Goal: Information Seeking & Learning: Learn about a topic

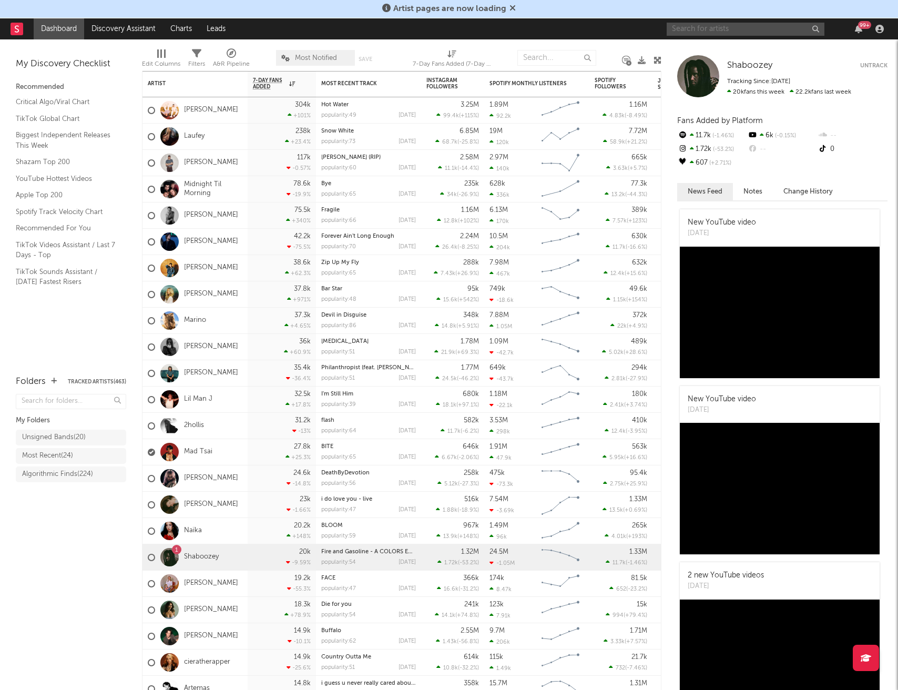
click at [742, 28] on input "text" at bounding box center [746, 29] width 158 height 13
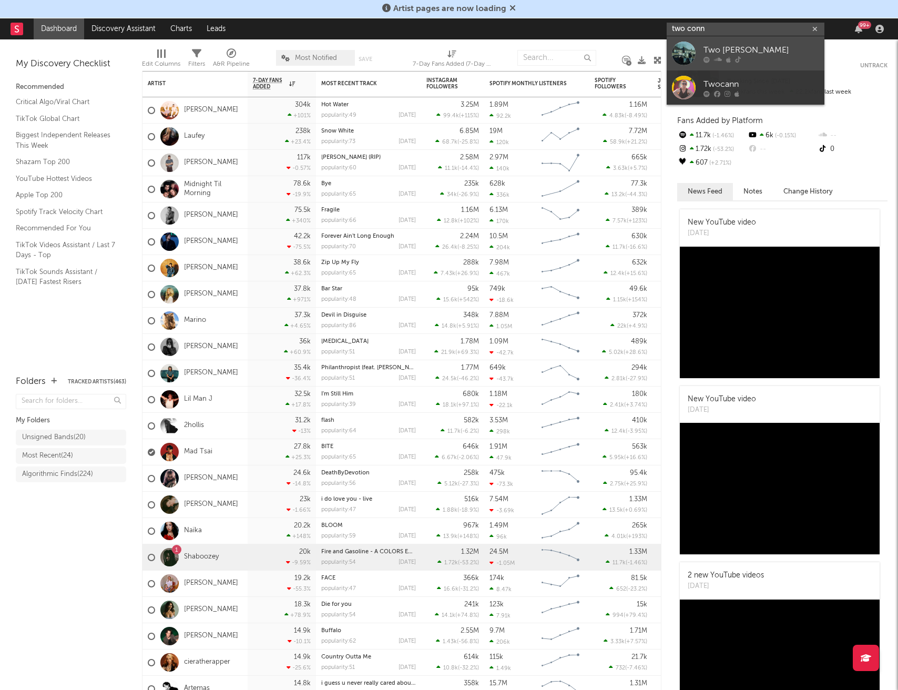
type input "two conn"
click at [757, 52] on div "Two Connors" at bounding box center [761, 50] width 116 height 13
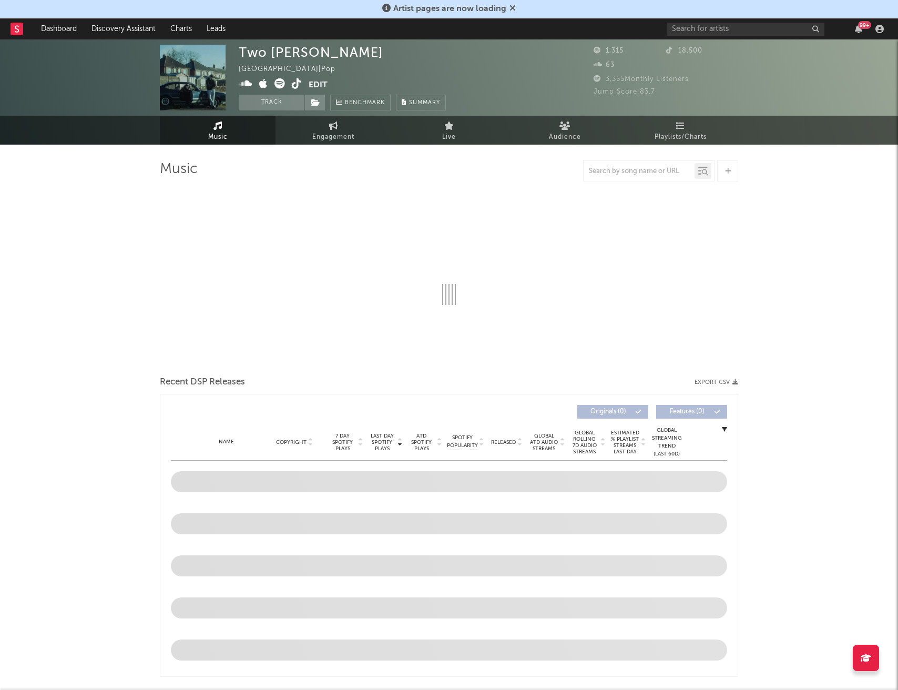
select select "1w"
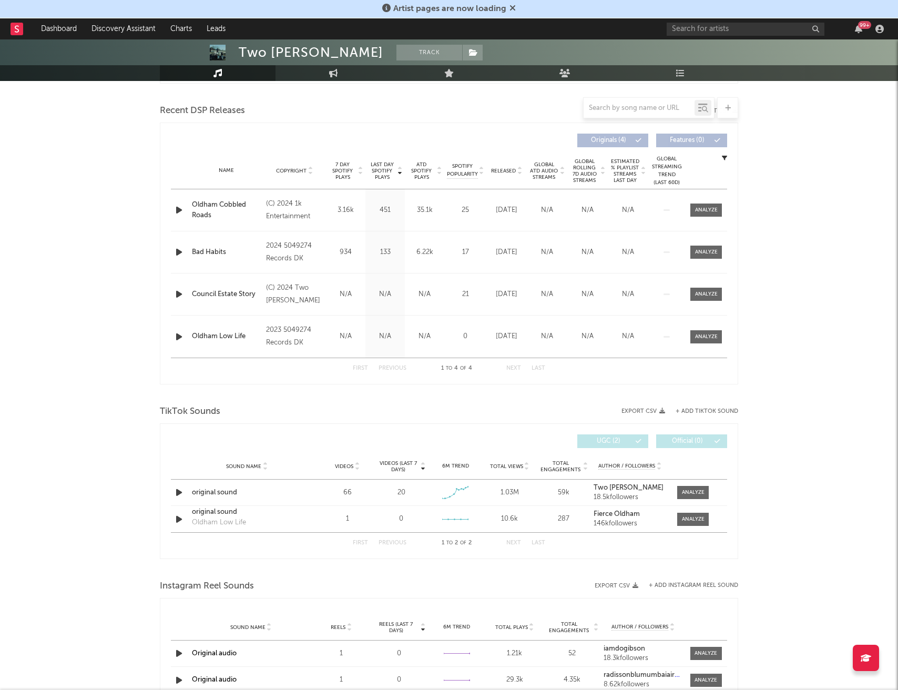
scroll to position [358, 0]
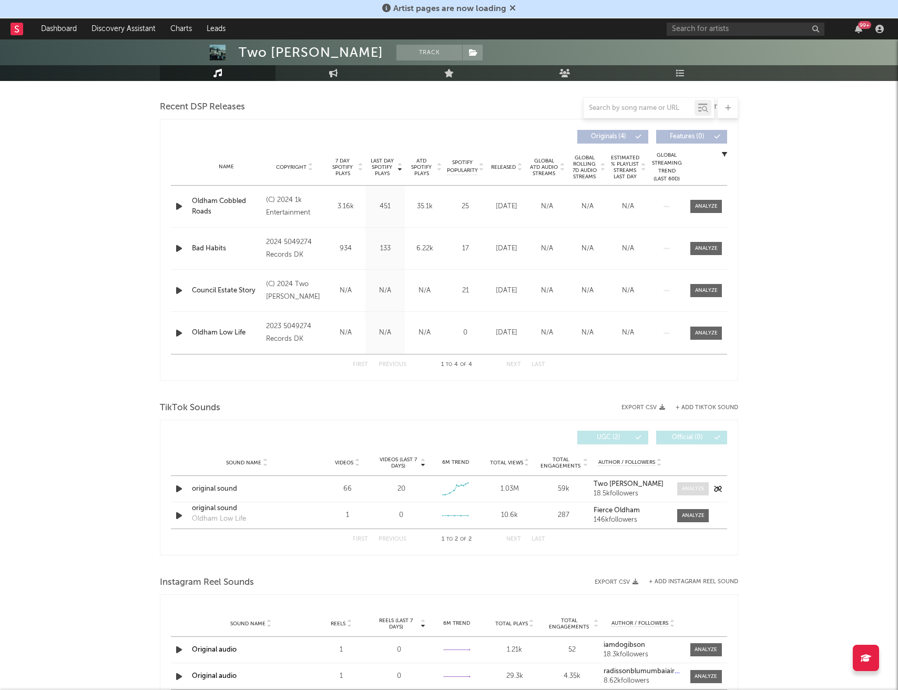
click at [690, 492] on div at bounding box center [693, 489] width 23 height 8
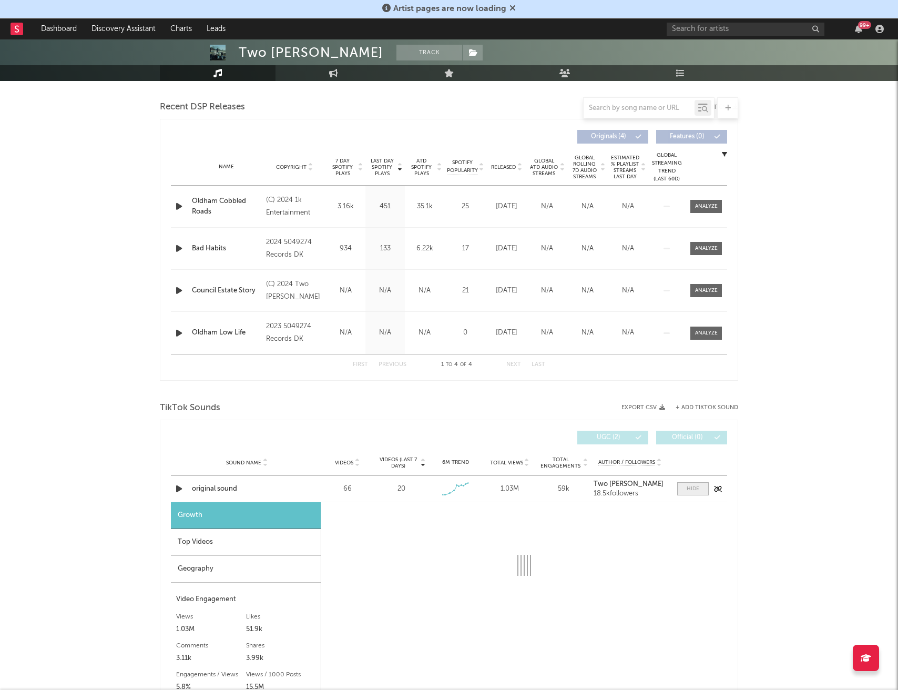
select select "1w"
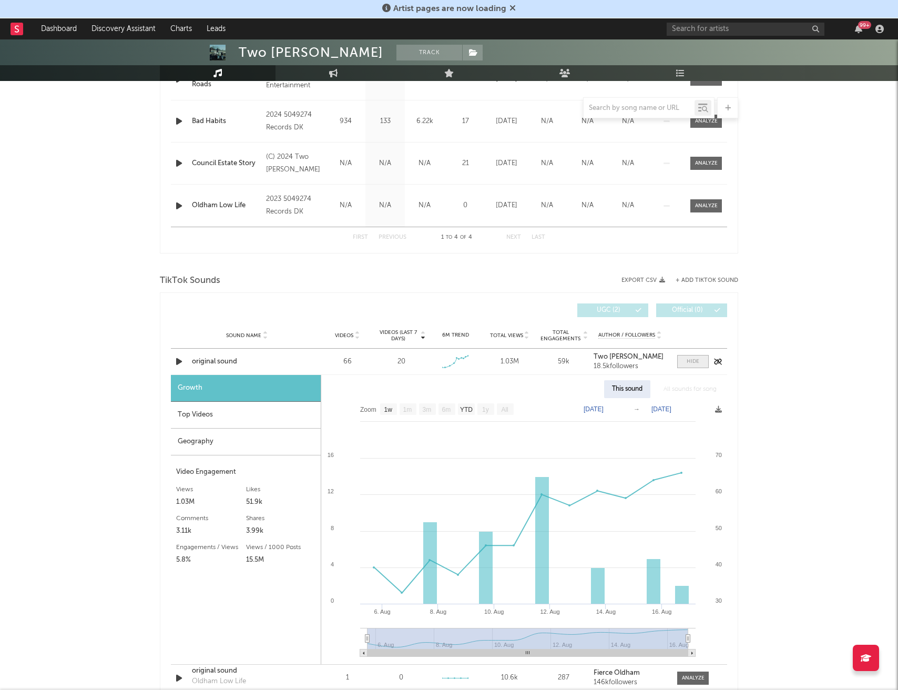
scroll to position [498, 0]
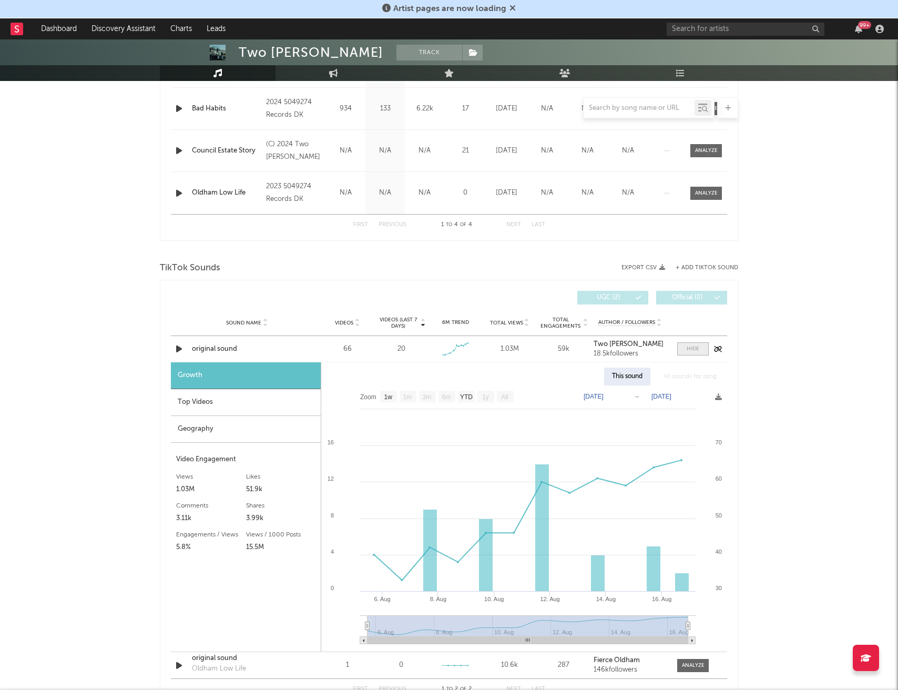
click at [695, 353] on span at bounding box center [693, 348] width 32 height 13
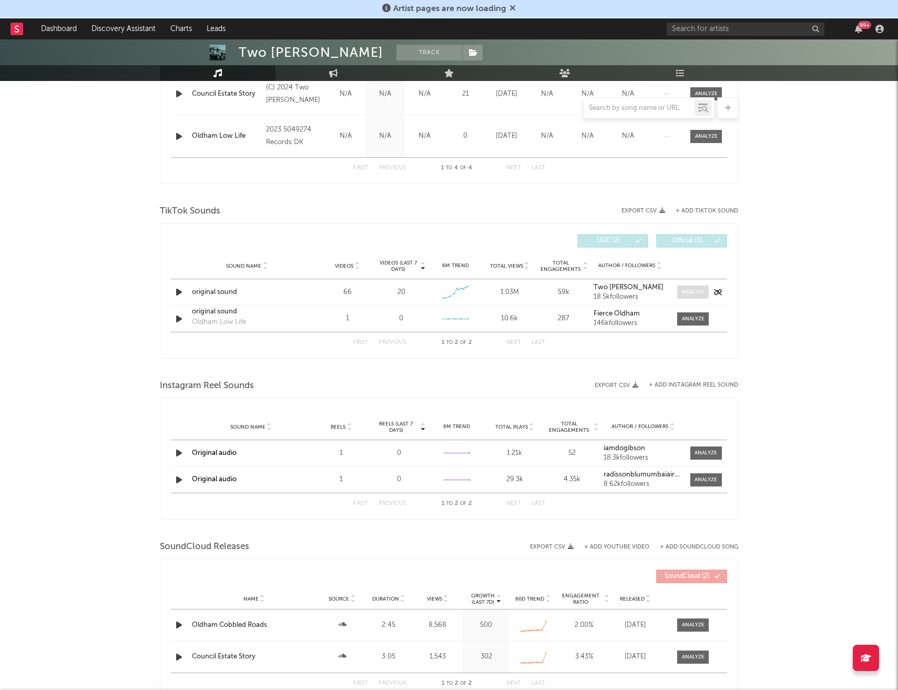
scroll to position [558, 0]
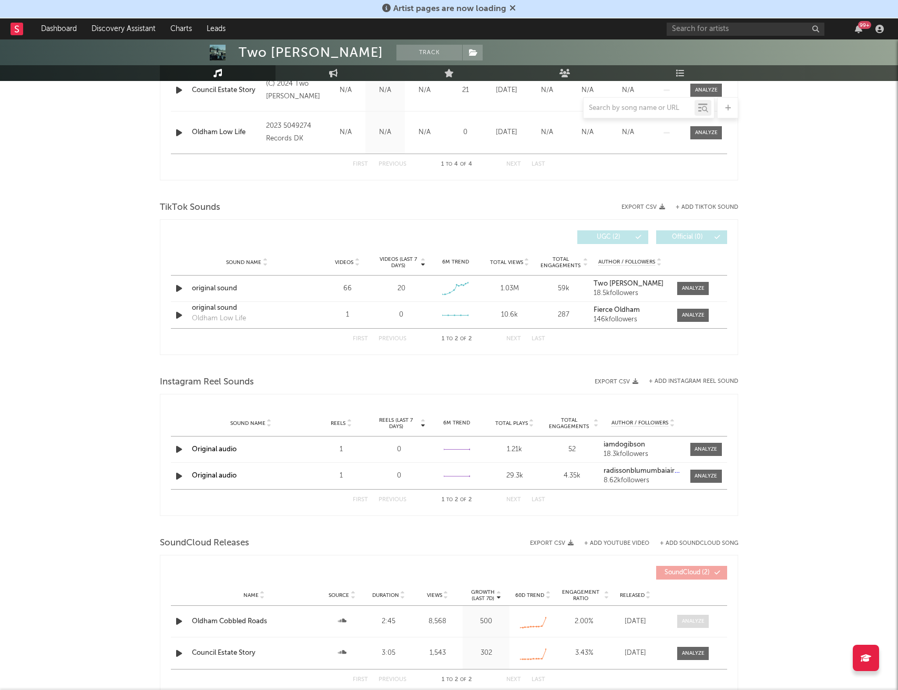
click at [697, 625] on span at bounding box center [693, 621] width 32 height 13
select select "6m"
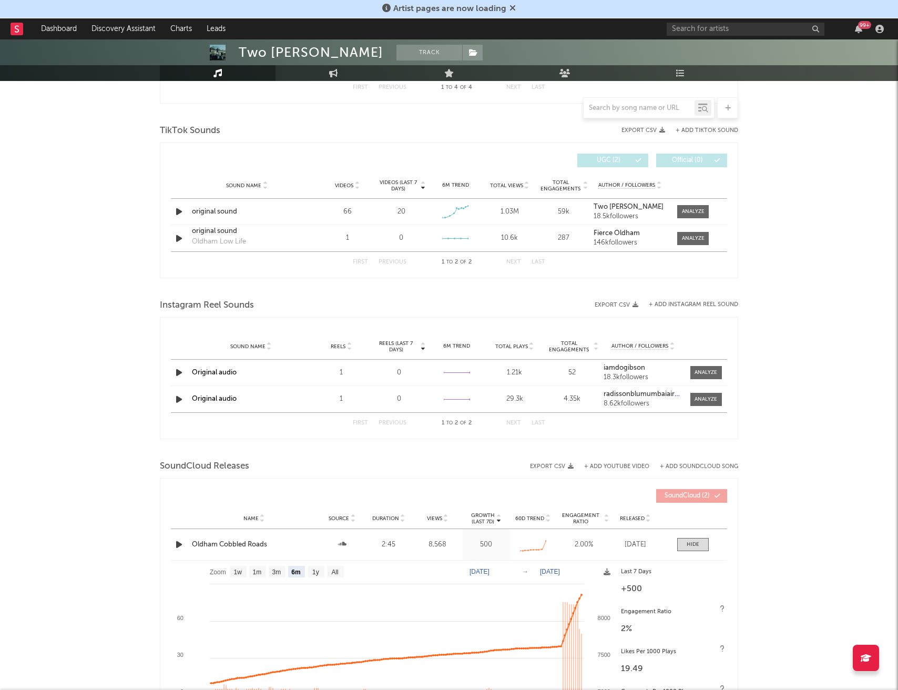
scroll to position [631, 0]
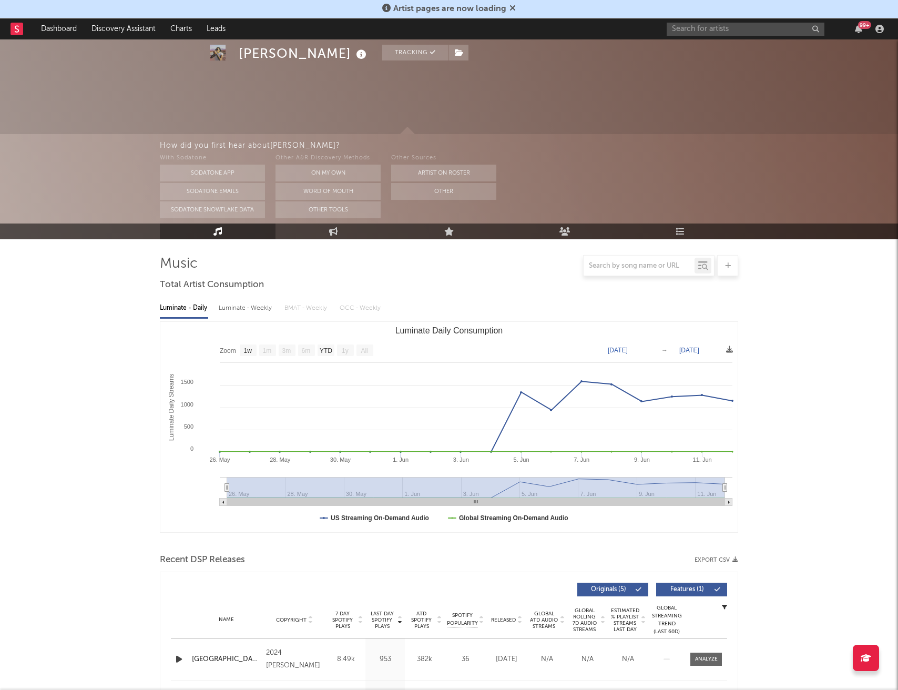
select select "1w"
